Goal: Task Accomplishment & Management: Manage account settings

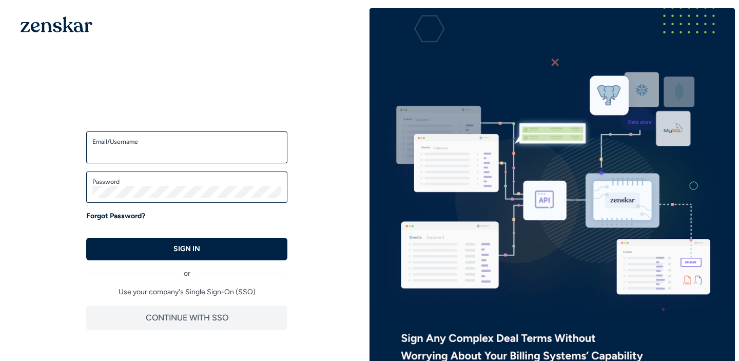
type input "**********"
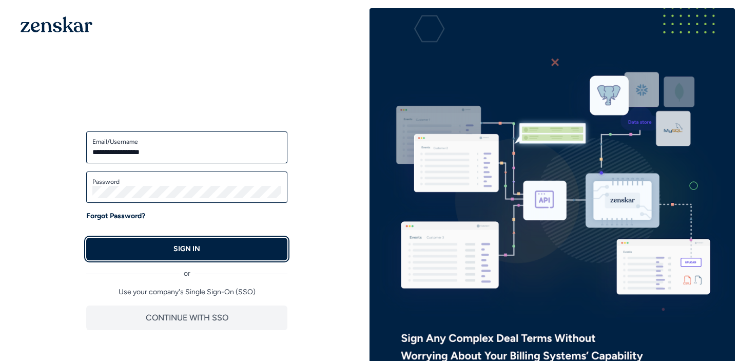
click at [181, 247] on p "SIGN IN" at bounding box center [187, 249] width 27 height 10
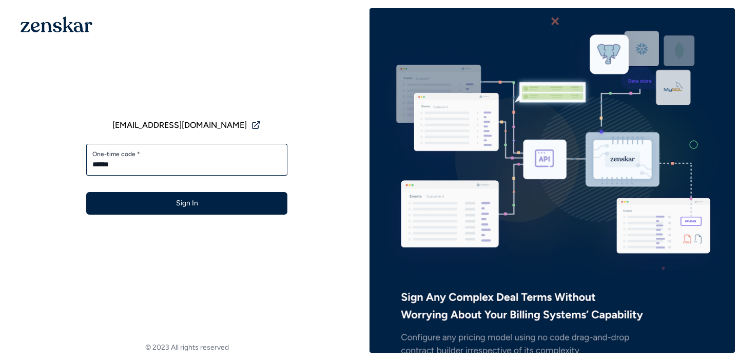
type input "******"
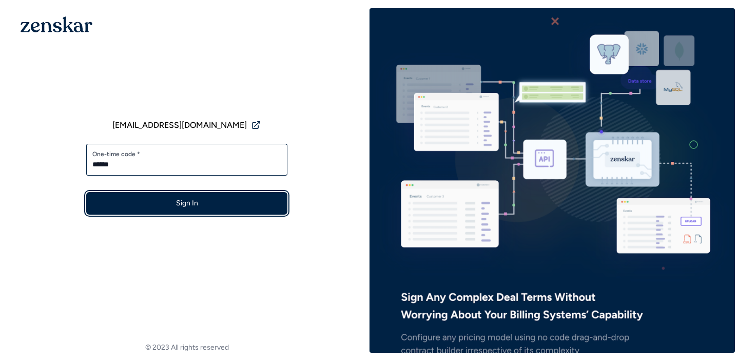
click at [140, 210] on button "Sign In" at bounding box center [186, 203] width 201 height 23
